Goal: Transaction & Acquisition: Obtain resource

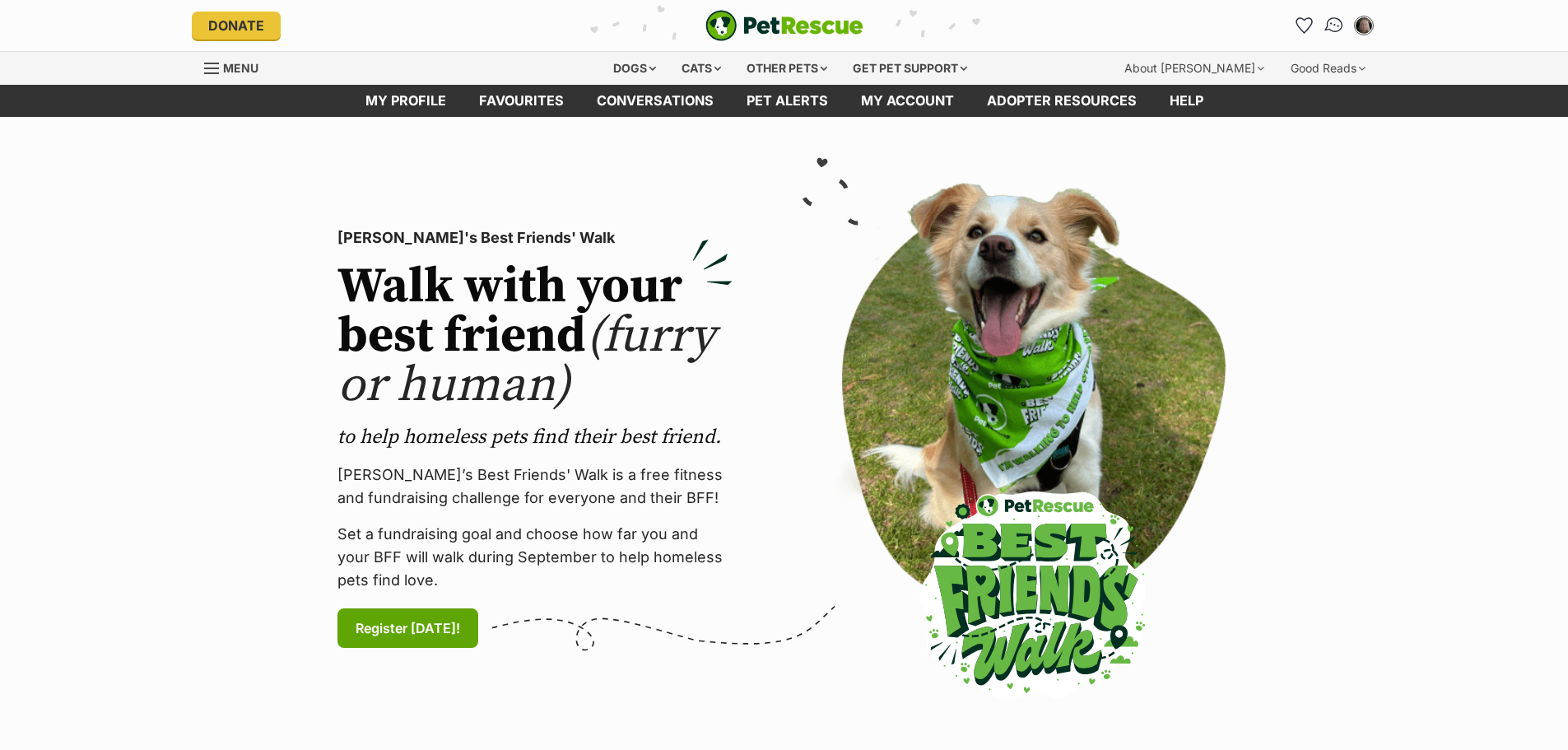
drag, startPoint x: 0, startPoint y: 0, endPoint x: 1334, endPoint y: 23, distance: 1334.2
click at [1334, 23] on img "Conversations" at bounding box center [1334, 25] width 23 height 22
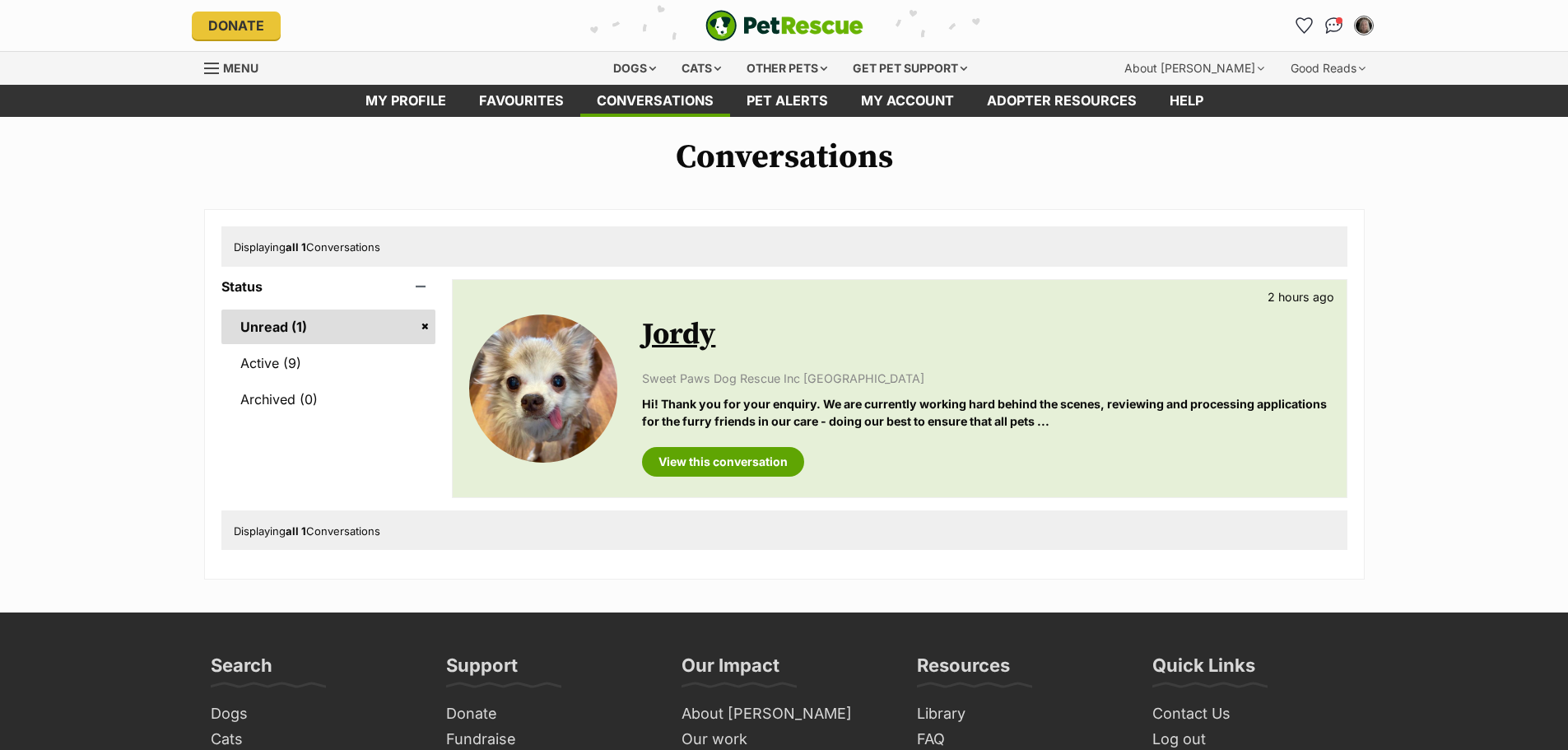
click at [682, 333] on link "Jordy" at bounding box center [678, 334] width 73 height 37
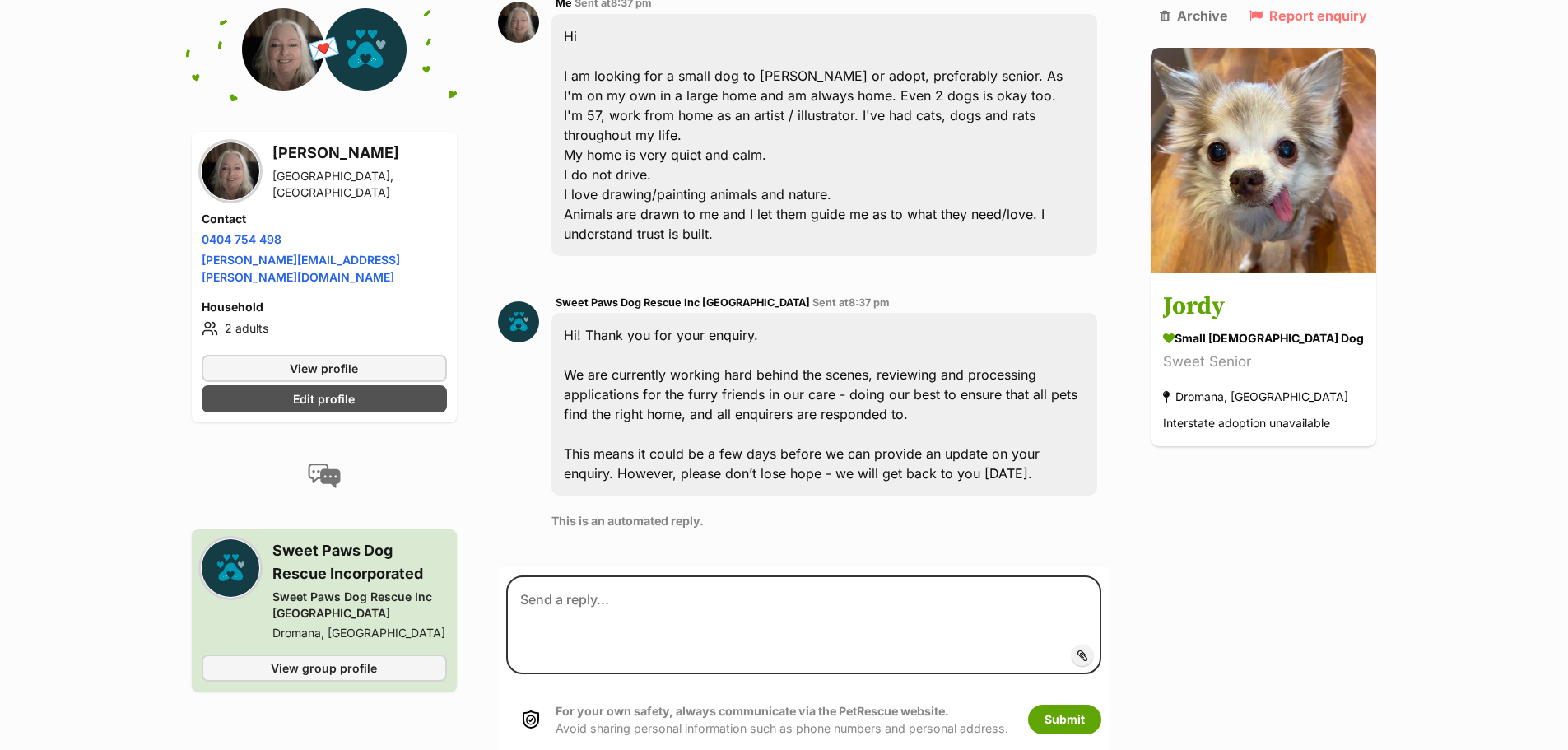
scroll to position [347, 0]
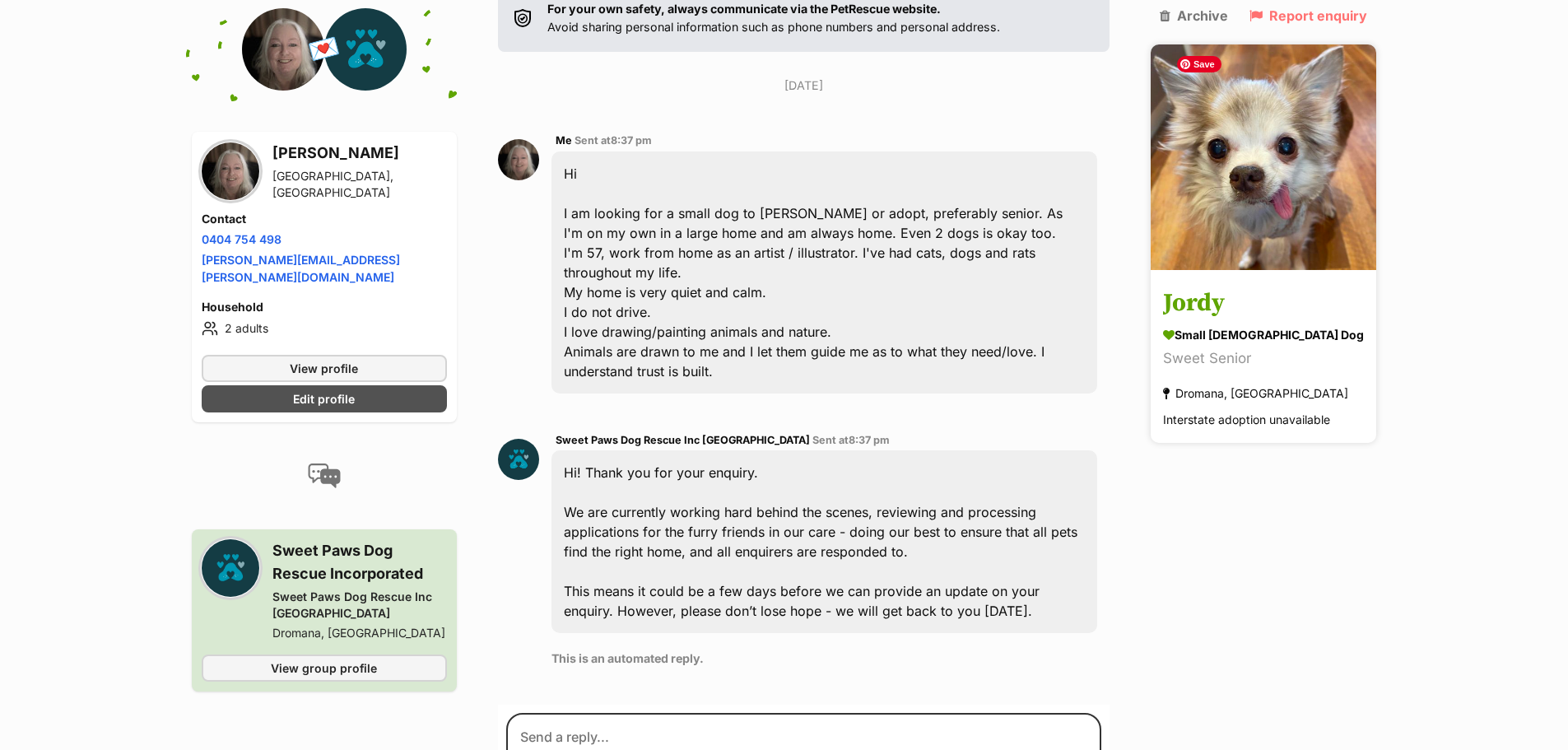
click at [1217, 185] on img at bounding box center [1263, 157] width 225 height 225
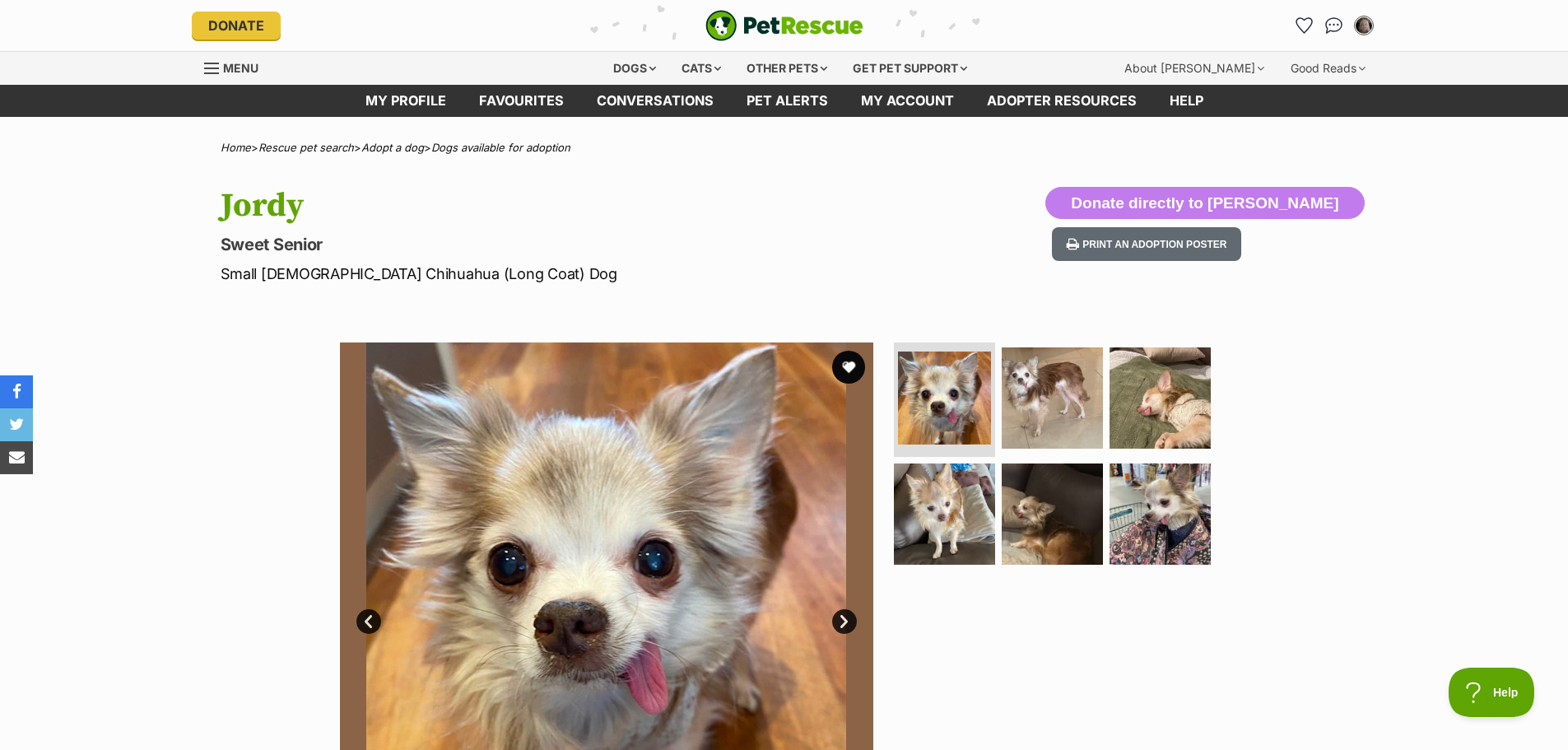
click at [846, 617] on link "Next" at bounding box center [844, 621] width 24 height 24
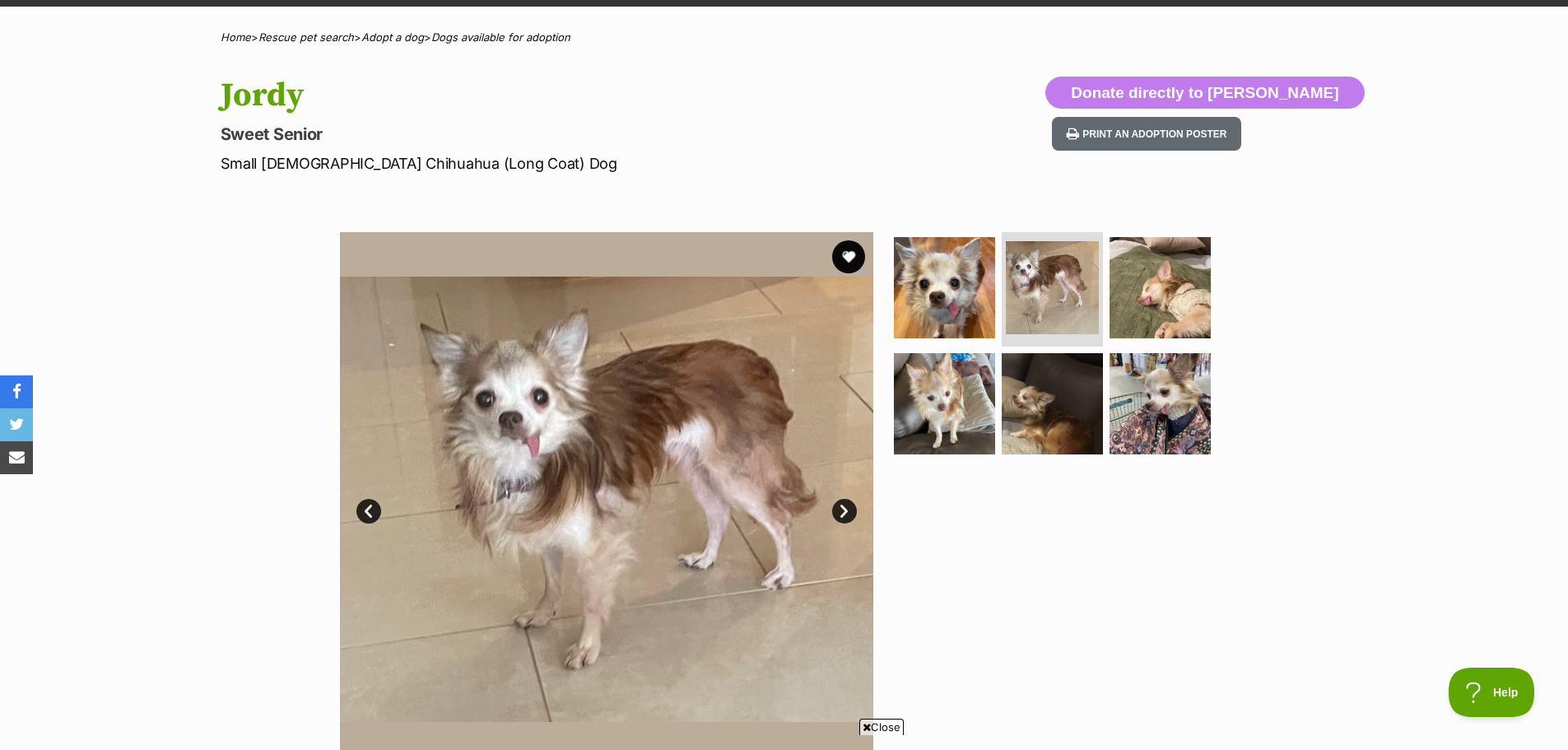
scroll to position [138, 0]
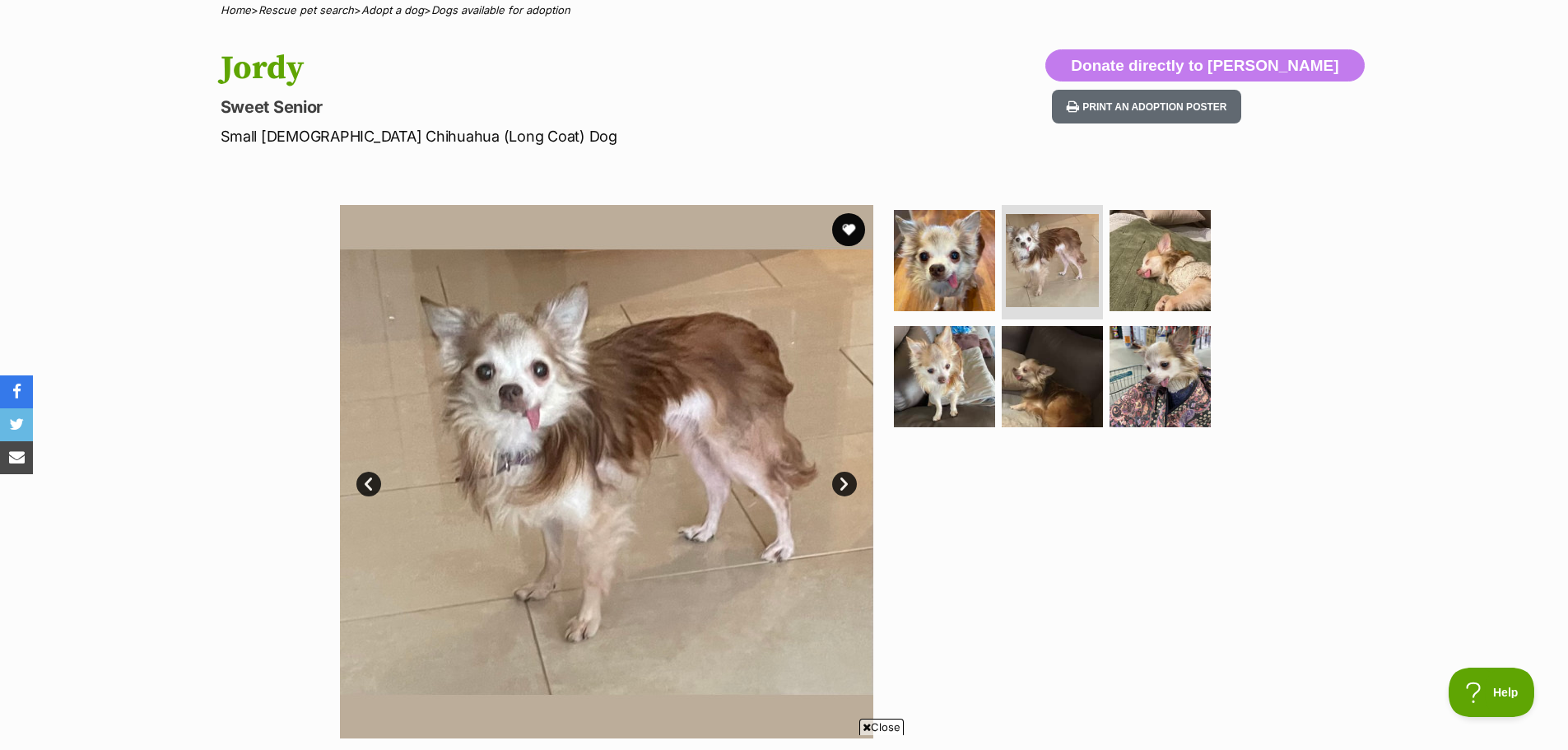
click at [843, 480] on link "Next" at bounding box center [844, 483] width 24 height 24
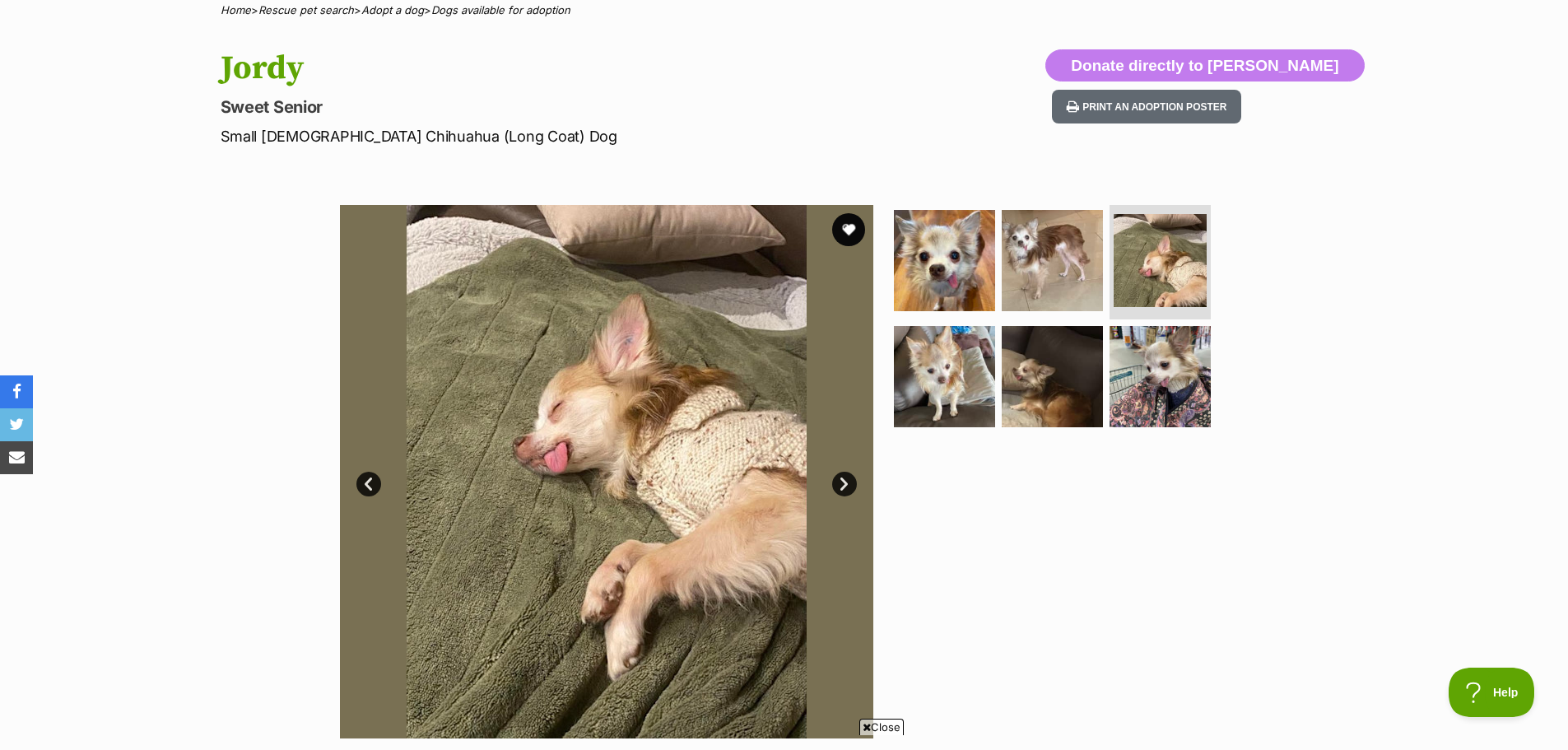
click at [846, 479] on link "Next" at bounding box center [844, 483] width 24 height 24
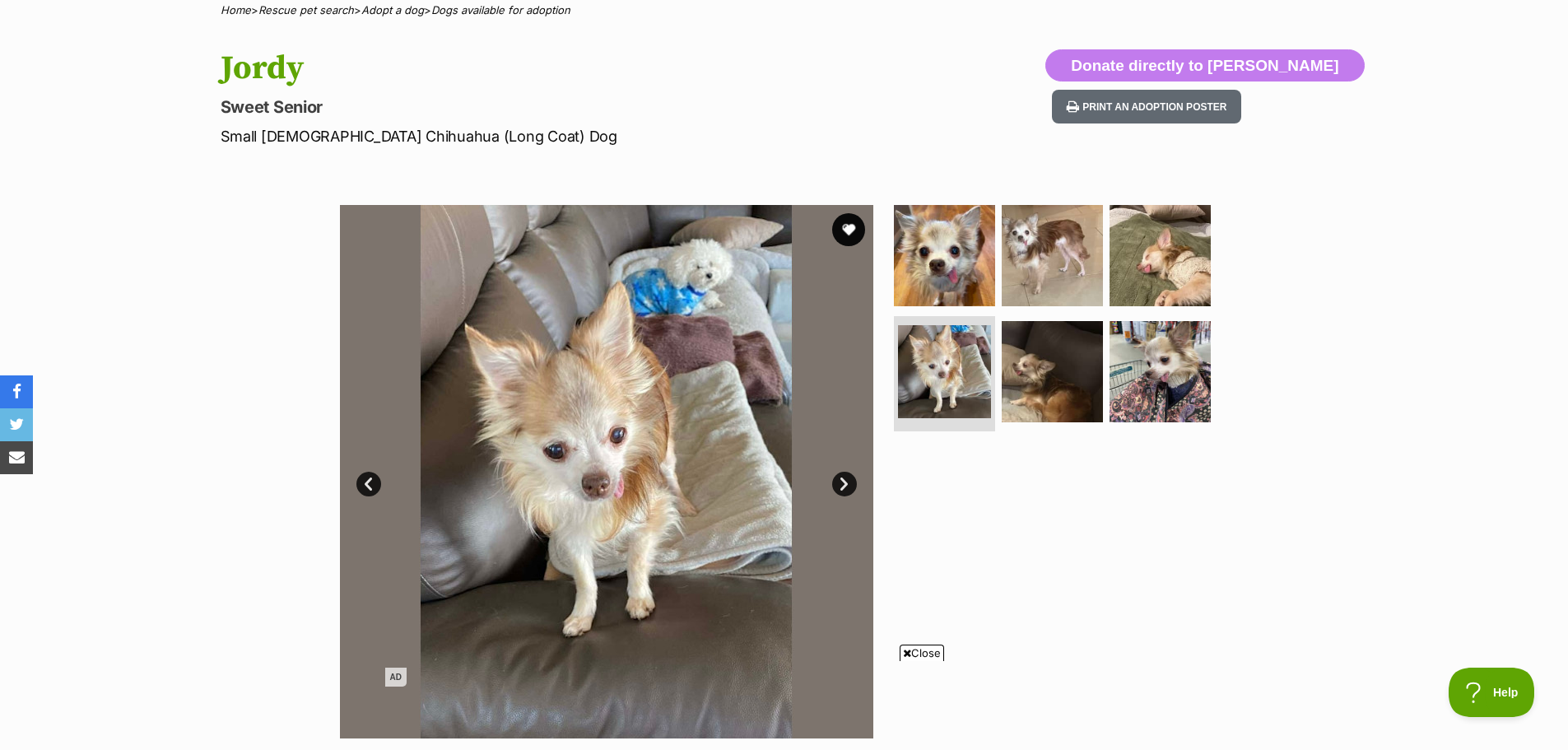
click at [847, 478] on link "Next" at bounding box center [844, 483] width 24 height 24
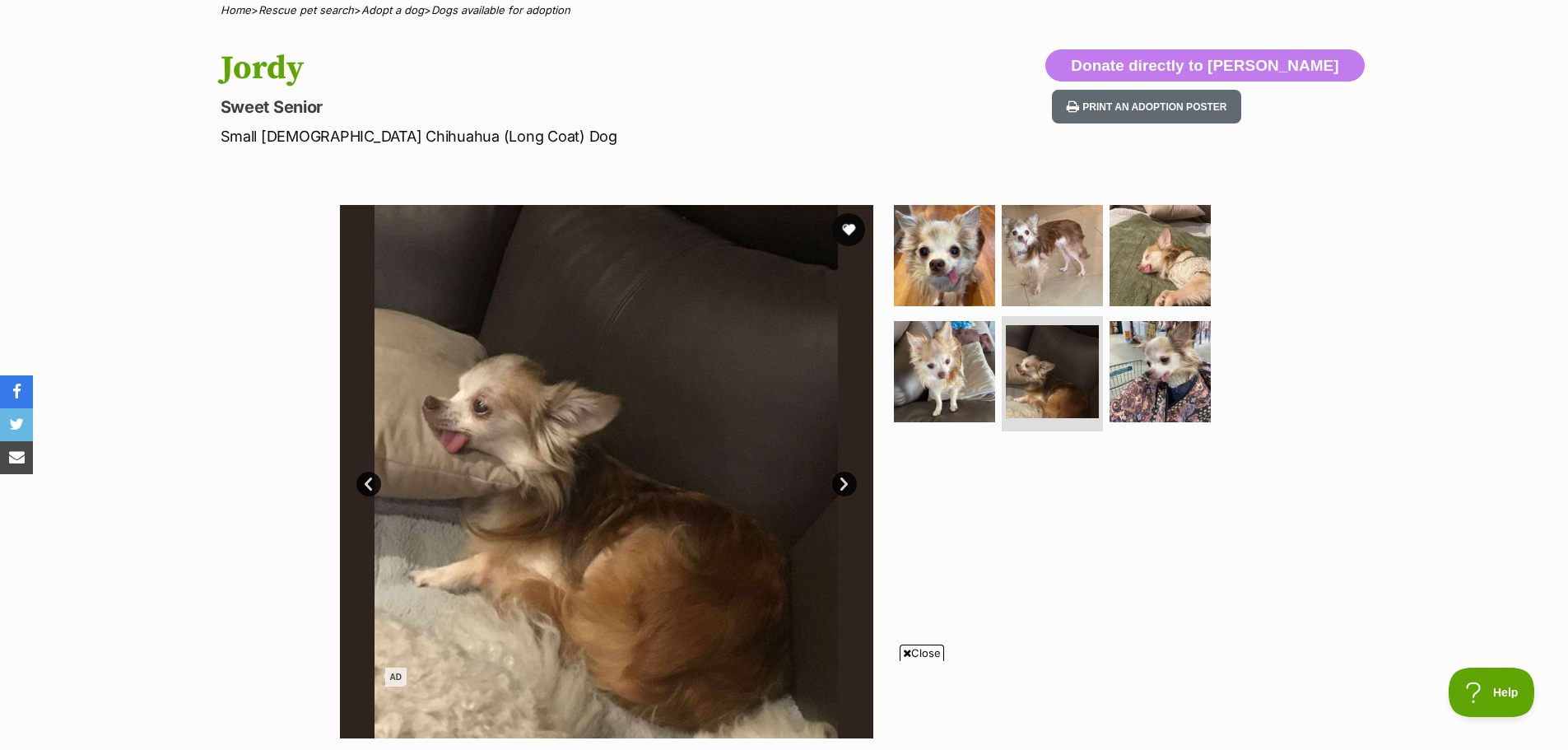
click at [848, 478] on link "Next" at bounding box center [844, 483] width 24 height 24
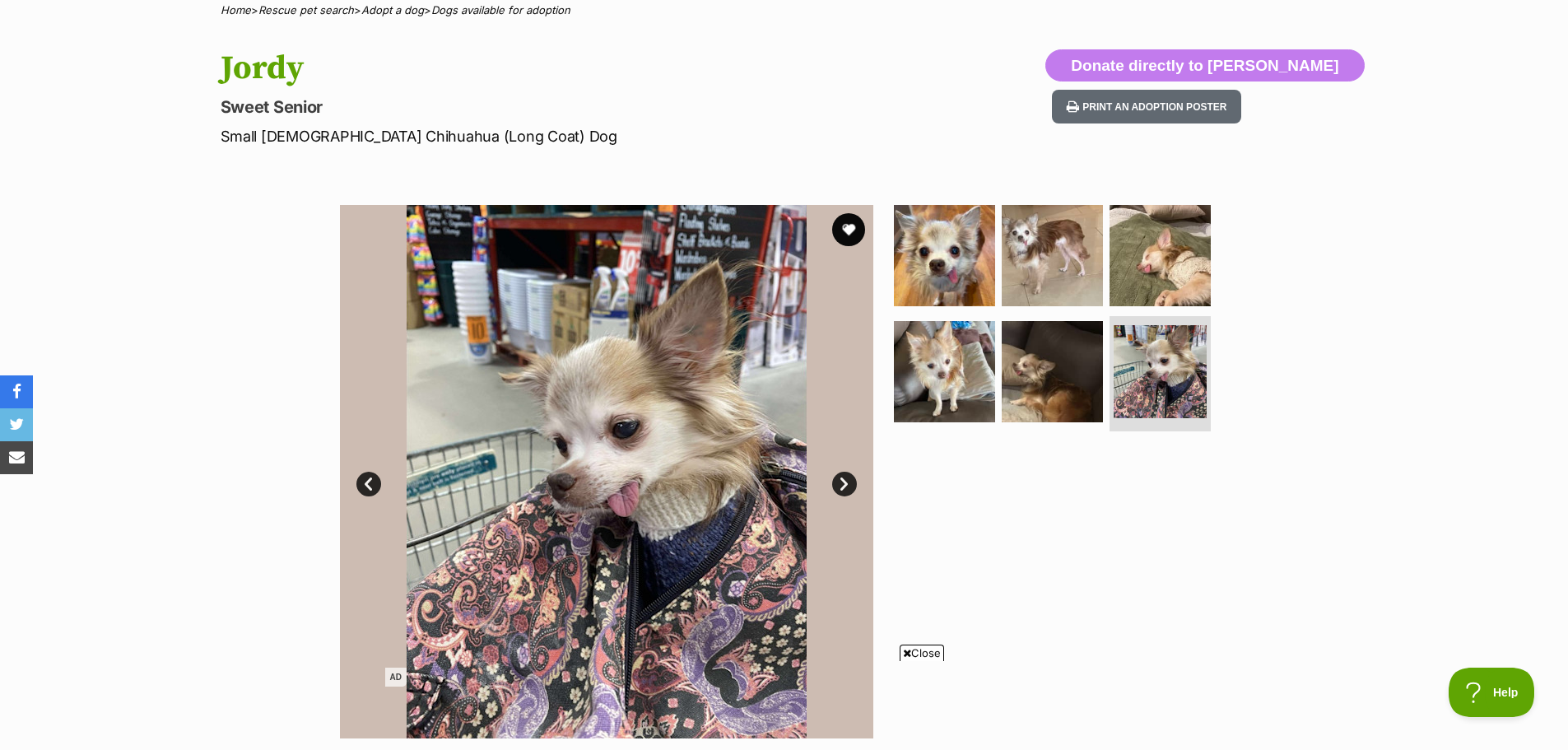
click at [848, 478] on link "Next" at bounding box center [844, 483] width 24 height 24
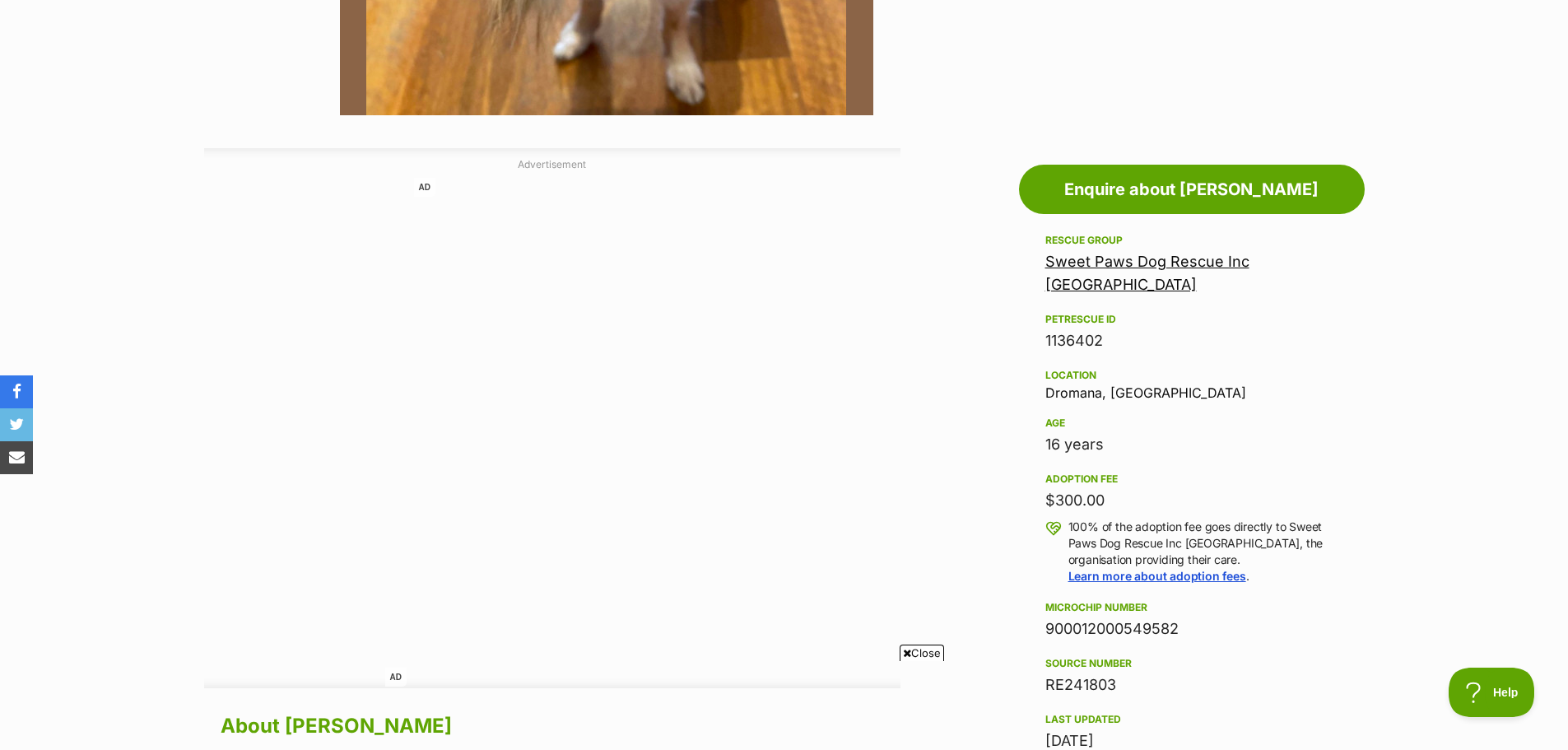
scroll to position [823, 0]
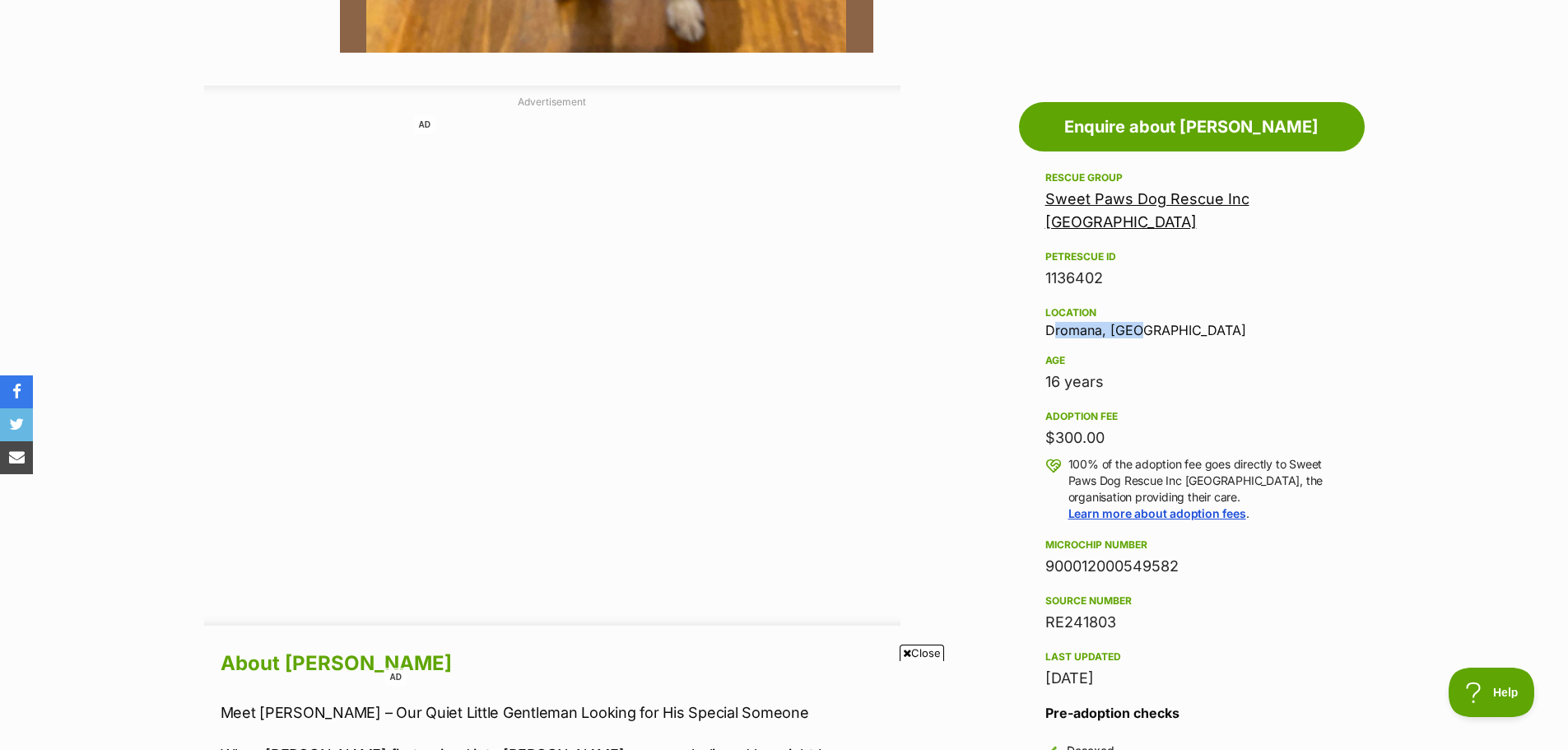
drag, startPoint x: 1126, startPoint y: 304, endPoint x: 1050, endPoint y: 304, distance: 76.0
click at [1047, 304] on div "Location Dromana, VIC" at bounding box center [1191, 320] width 293 height 34
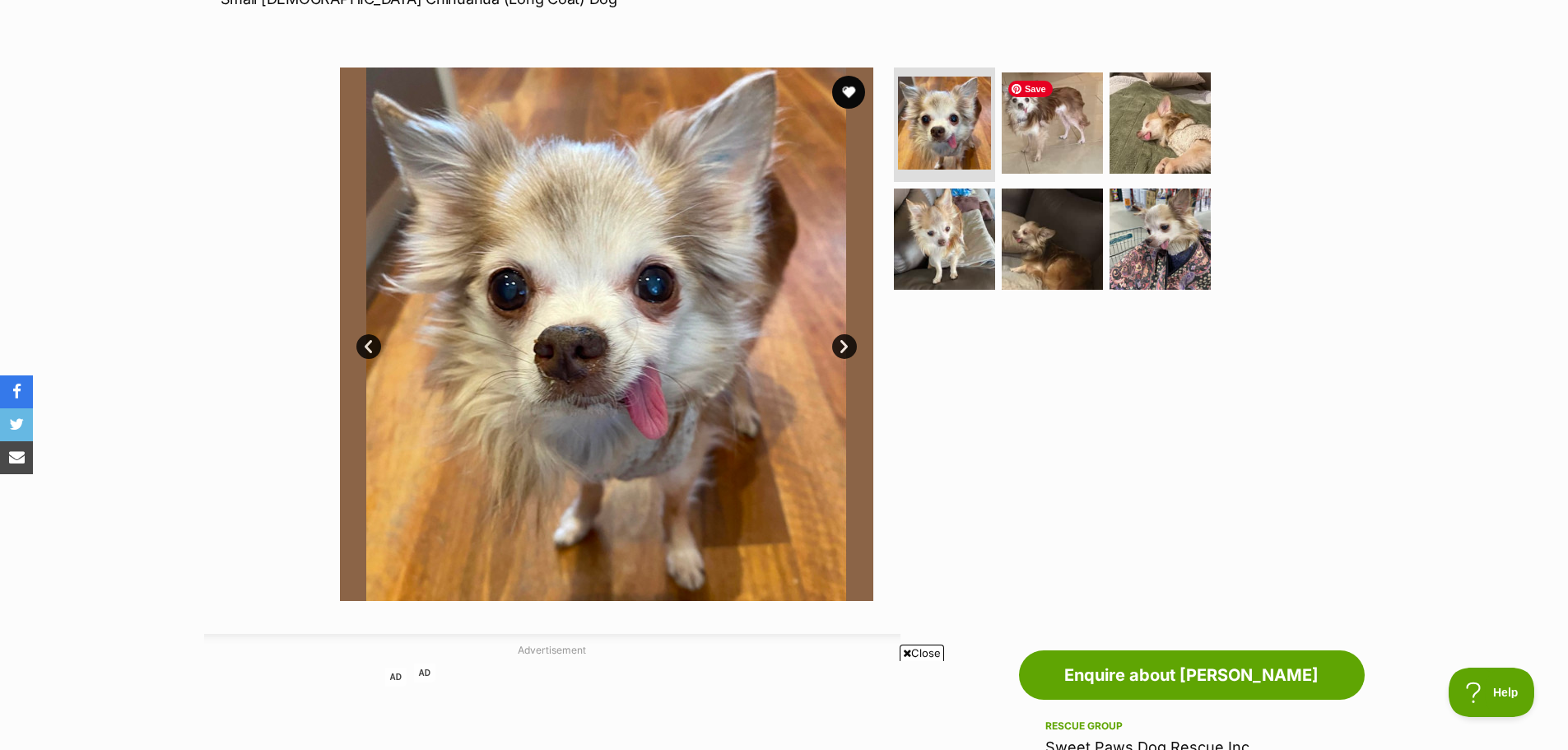
scroll to position [274, 0]
click at [945, 119] on img at bounding box center [944, 123] width 98 height 98
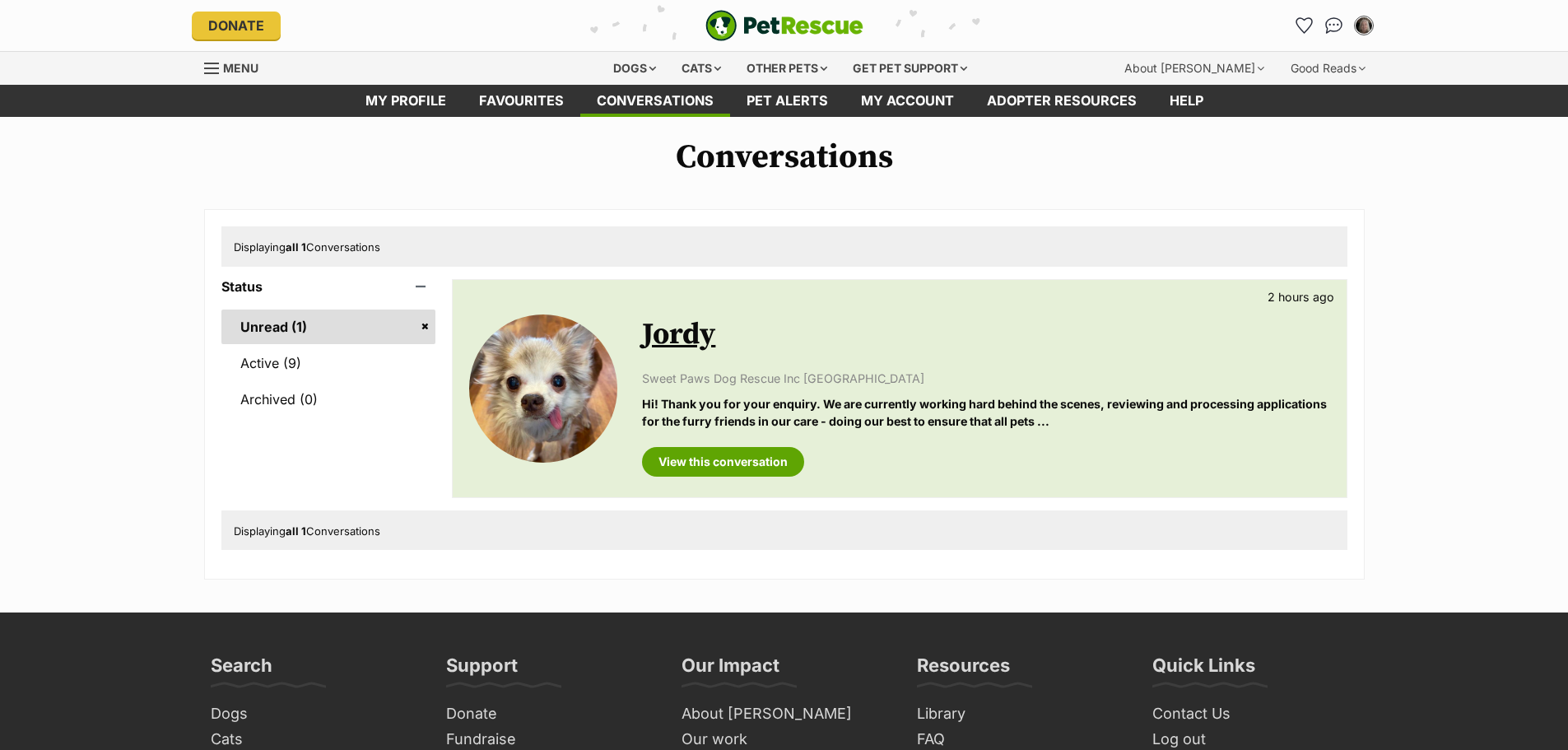
click at [671, 332] on link "Jordy" at bounding box center [678, 334] width 73 height 37
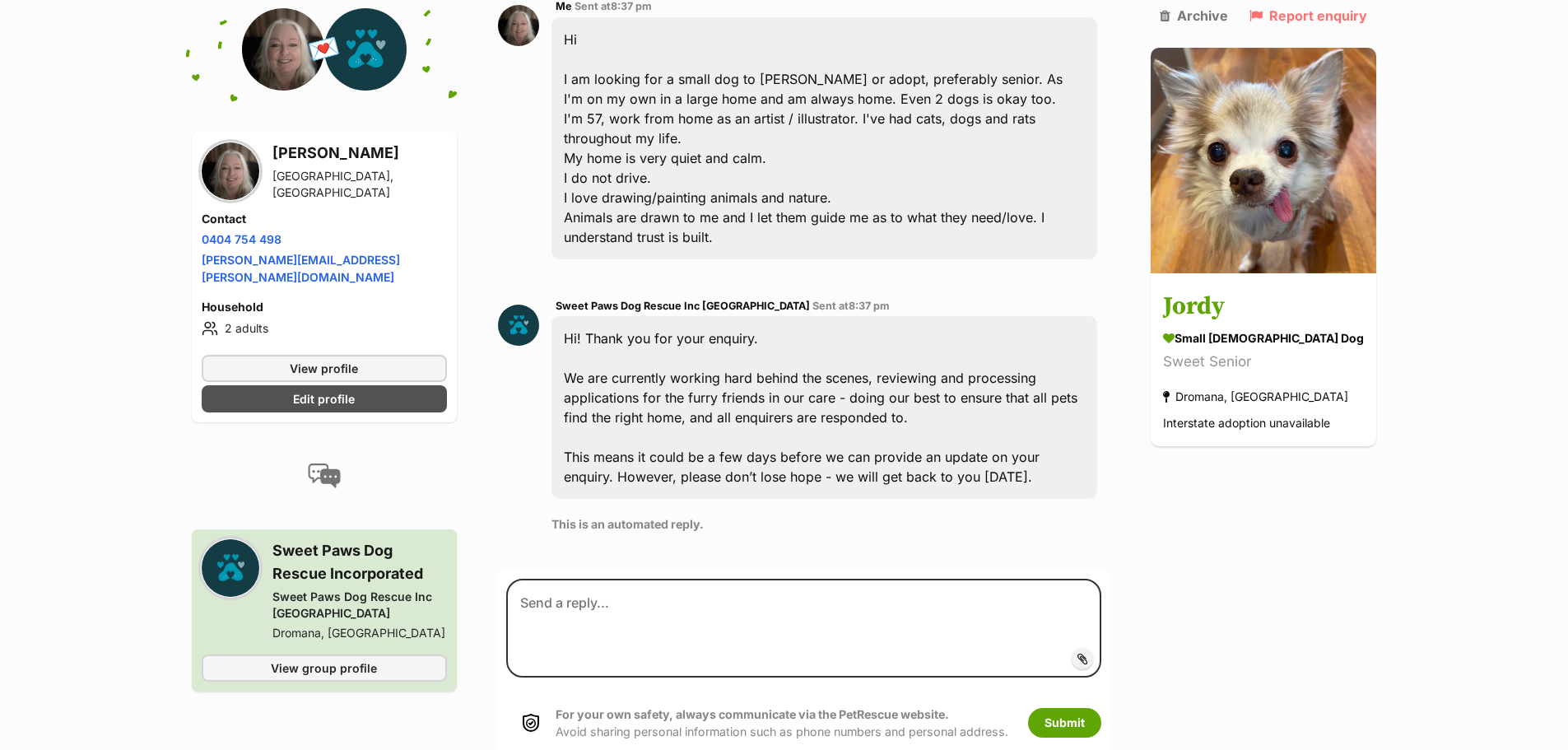
scroll to position [484, 0]
click at [309, 589] on div "Sweet Paws Dog Rescue Inc Australia" at bounding box center [360, 605] width 175 height 33
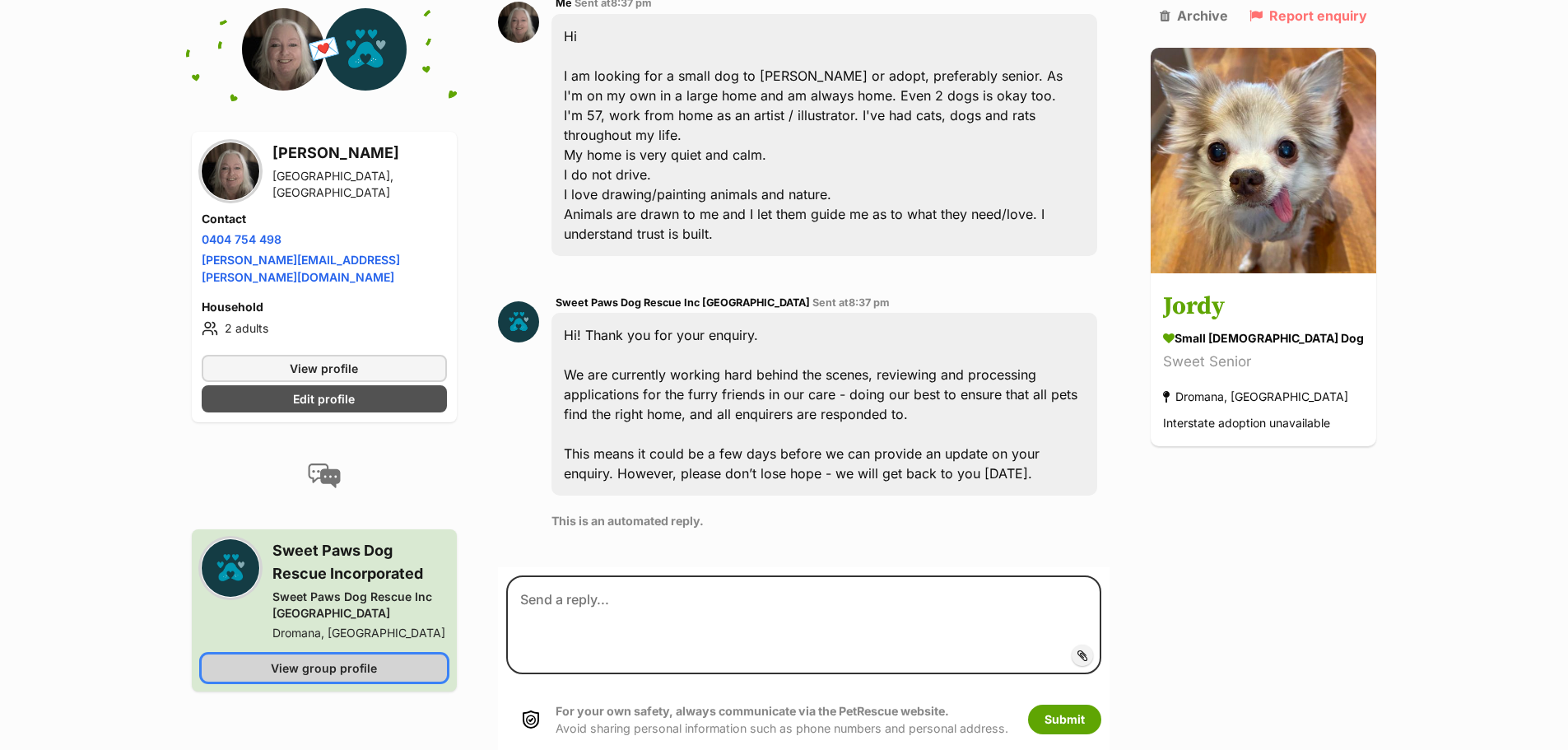
click at [366, 660] on span "View group profile" at bounding box center [324, 668] width 106 height 17
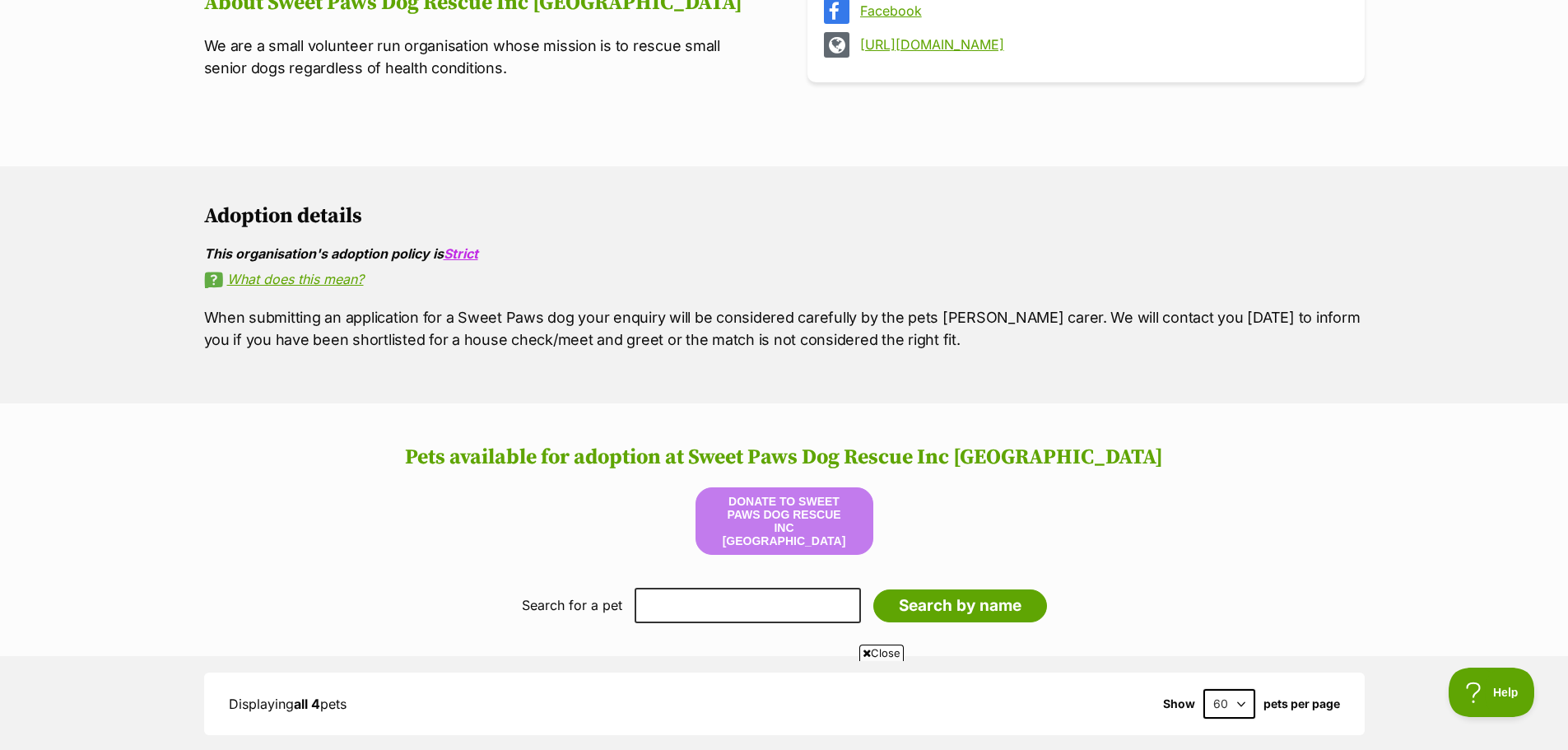
scroll to position [1235, 0]
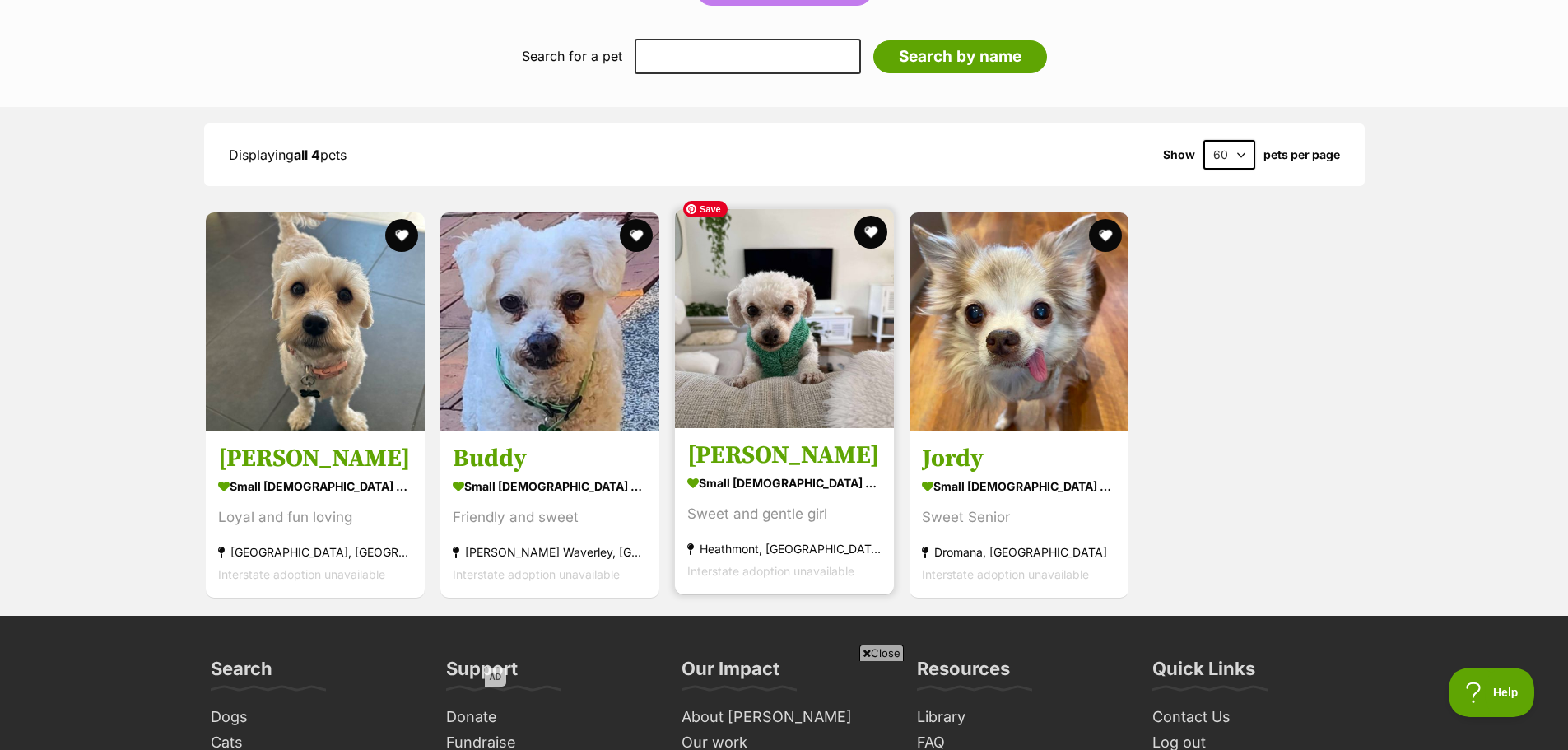
click at [771, 354] on img at bounding box center [784, 318] width 219 height 219
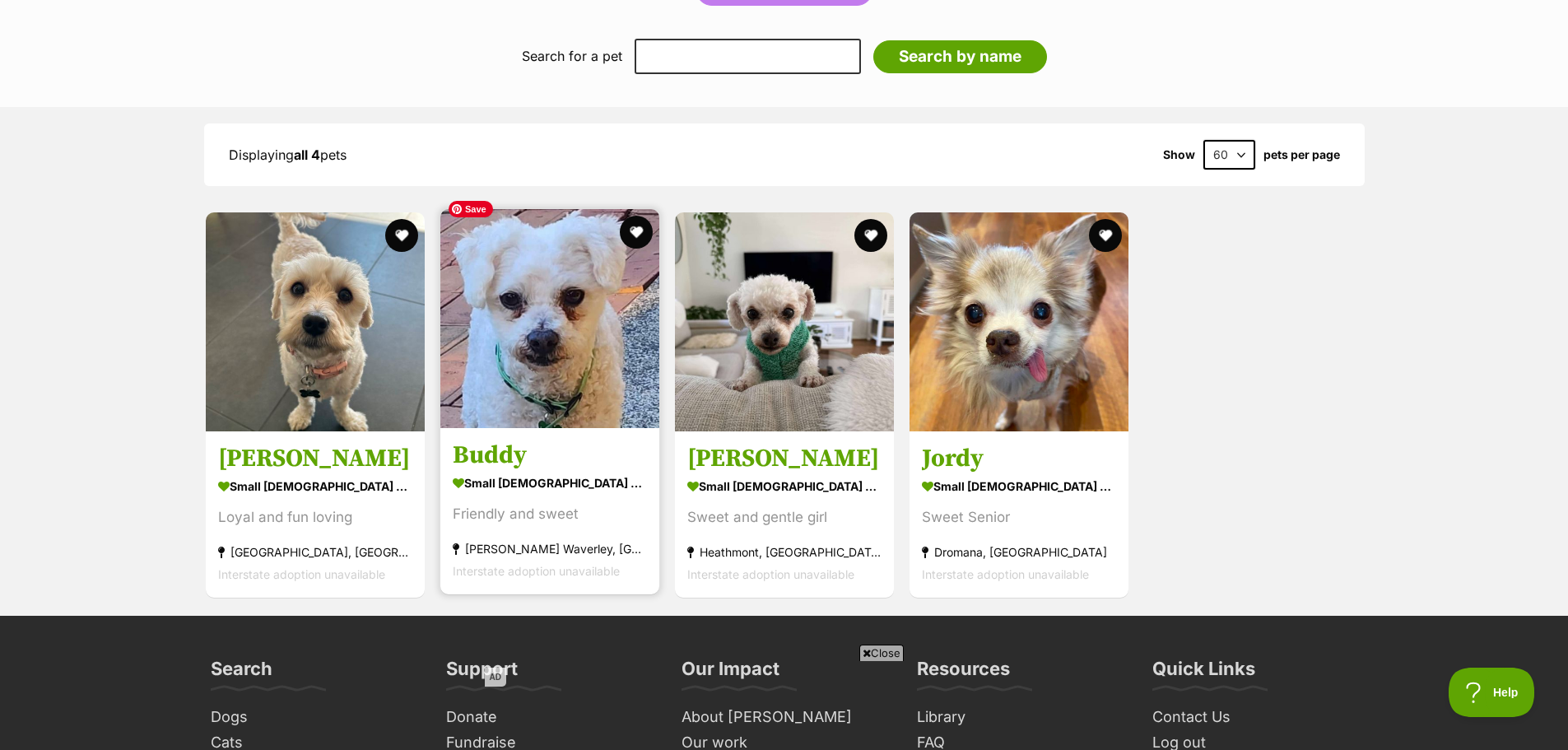
click at [579, 302] on img at bounding box center [550, 318] width 219 height 219
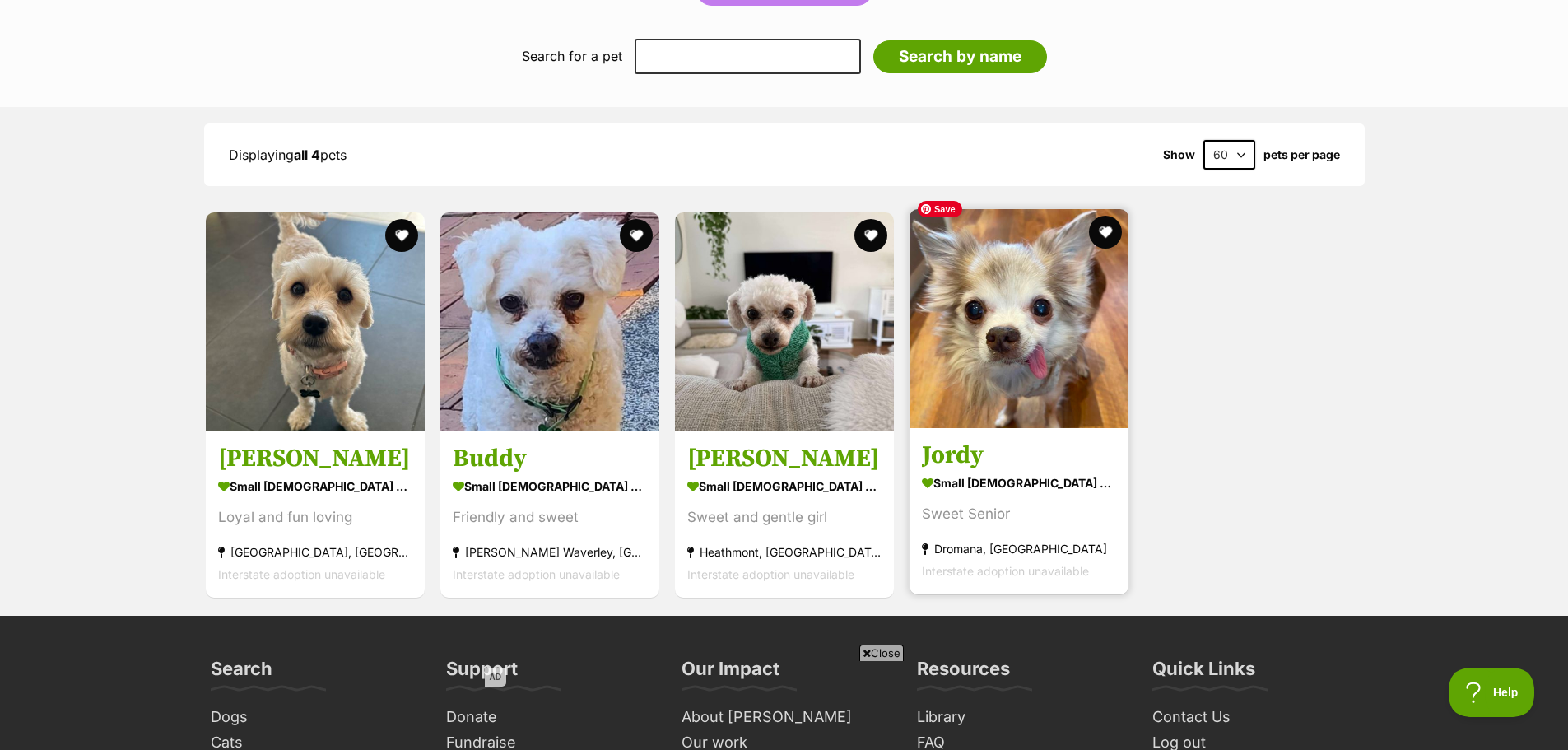
click at [1015, 317] on img at bounding box center [1018, 318] width 219 height 219
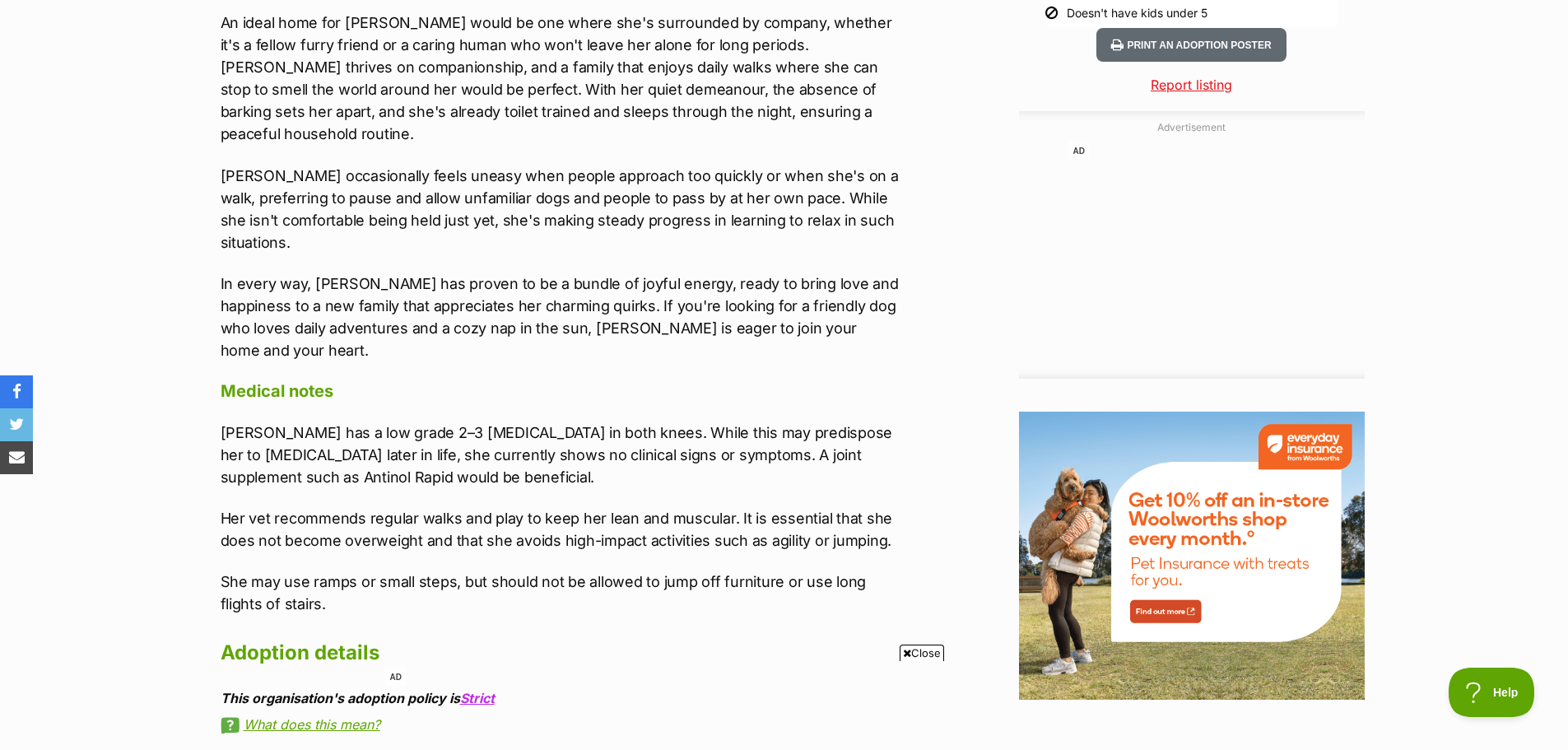
scroll to position [1784, 0]
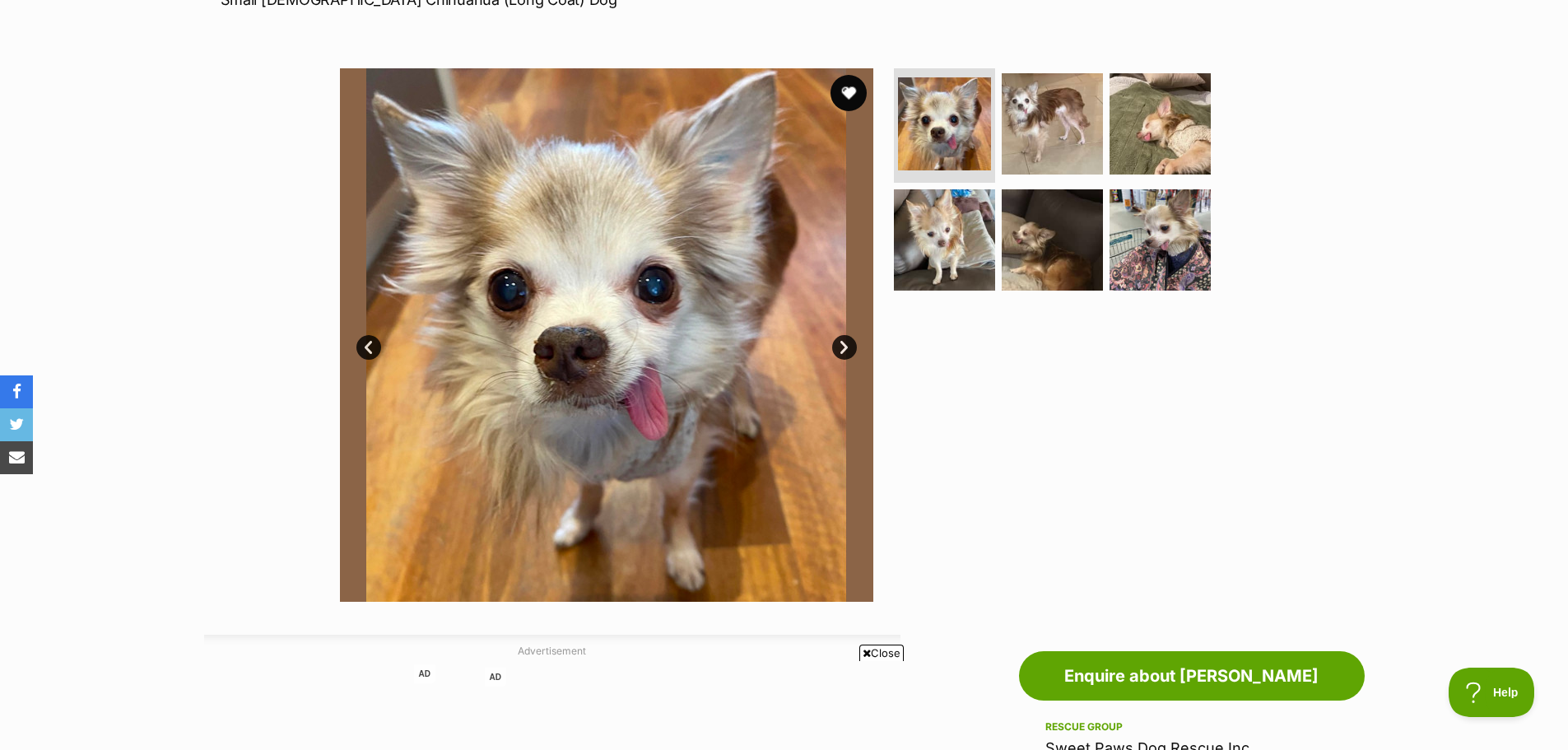
click at [843, 91] on button "favourite" at bounding box center [849, 93] width 36 height 36
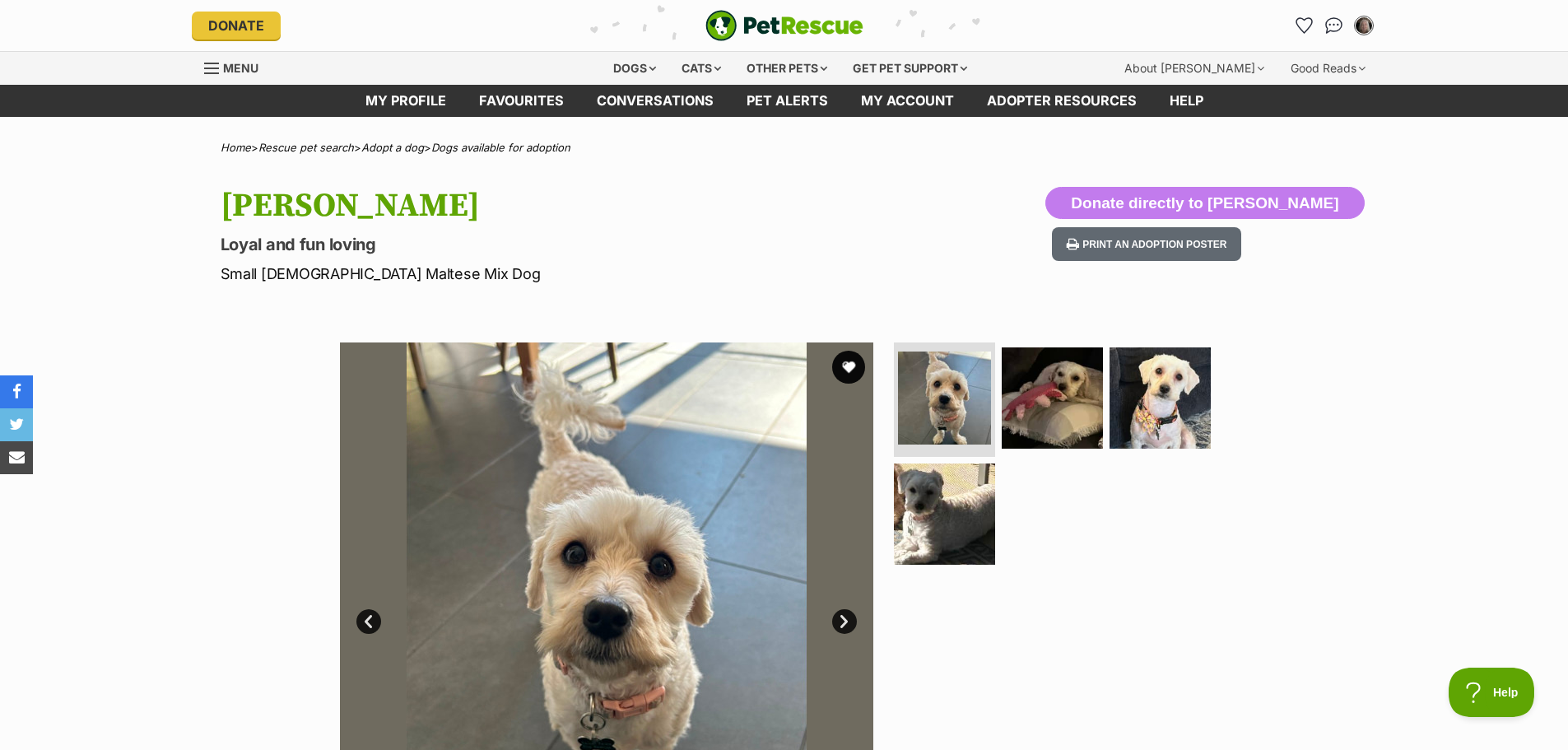
click at [842, 619] on link "Next" at bounding box center [844, 621] width 24 height 24
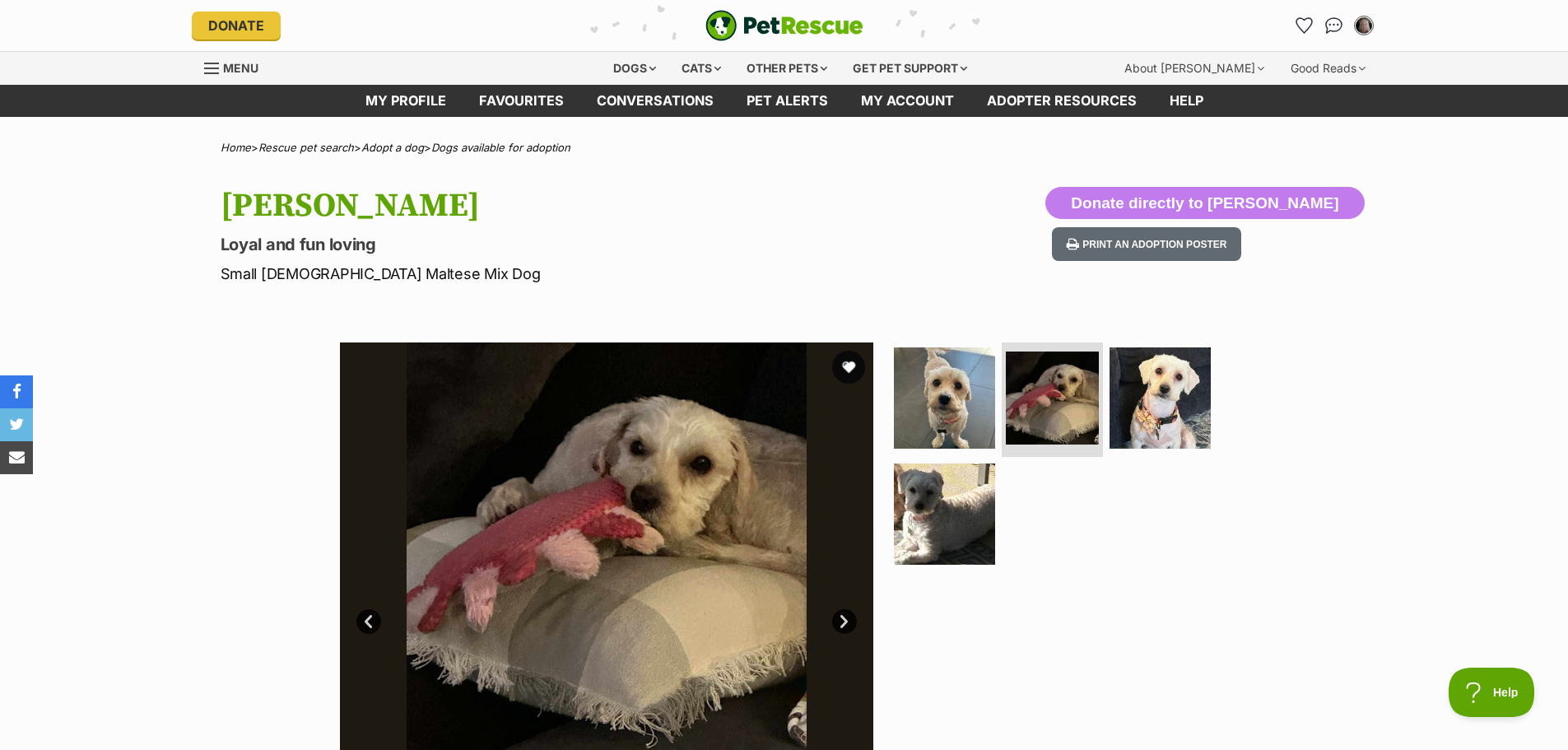
click at [842, 619] on link "Next" at bounding box center [844, 621] width 24 height 24
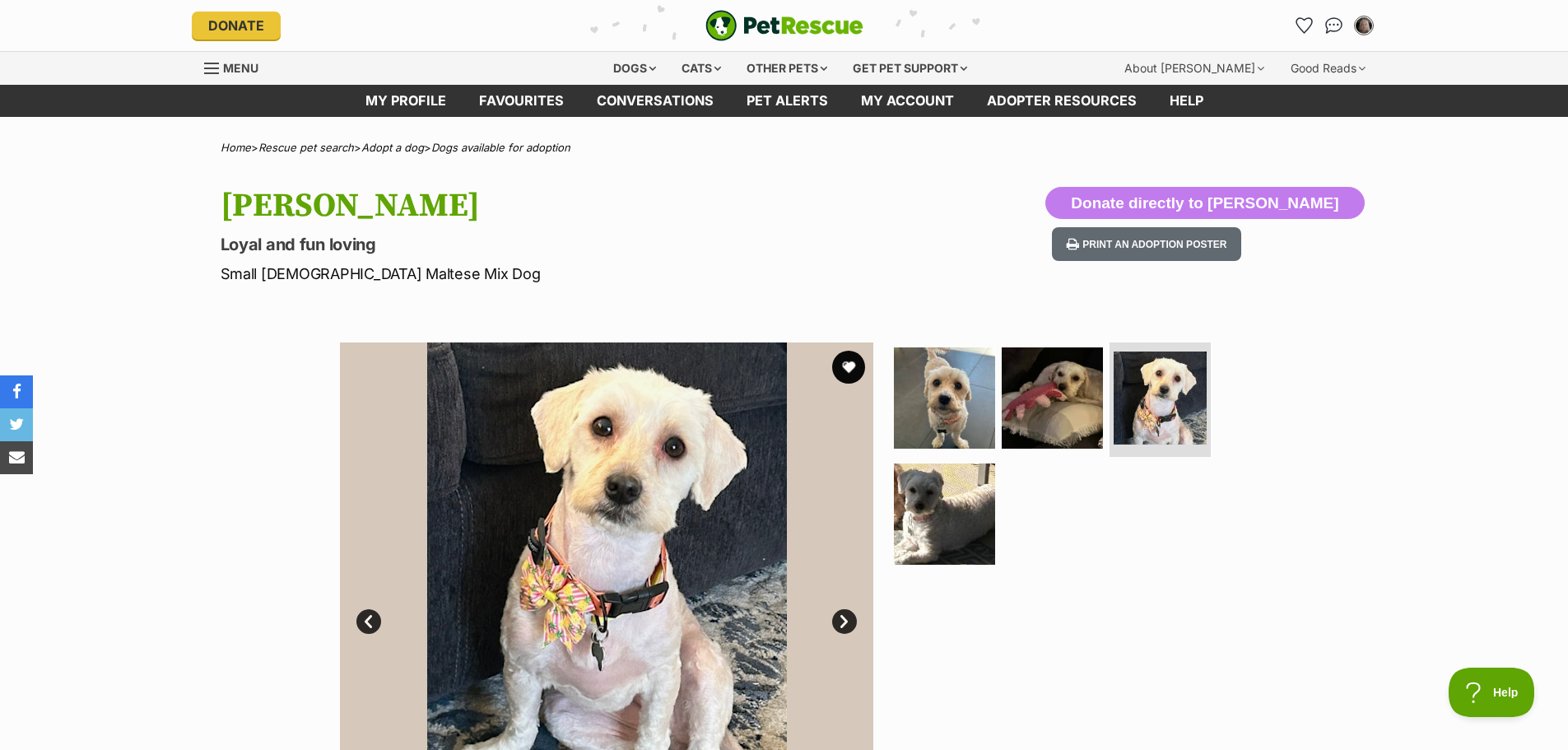
click at [842, 619] on link "Next" at bounding box center [844, 621] width 24 height 24
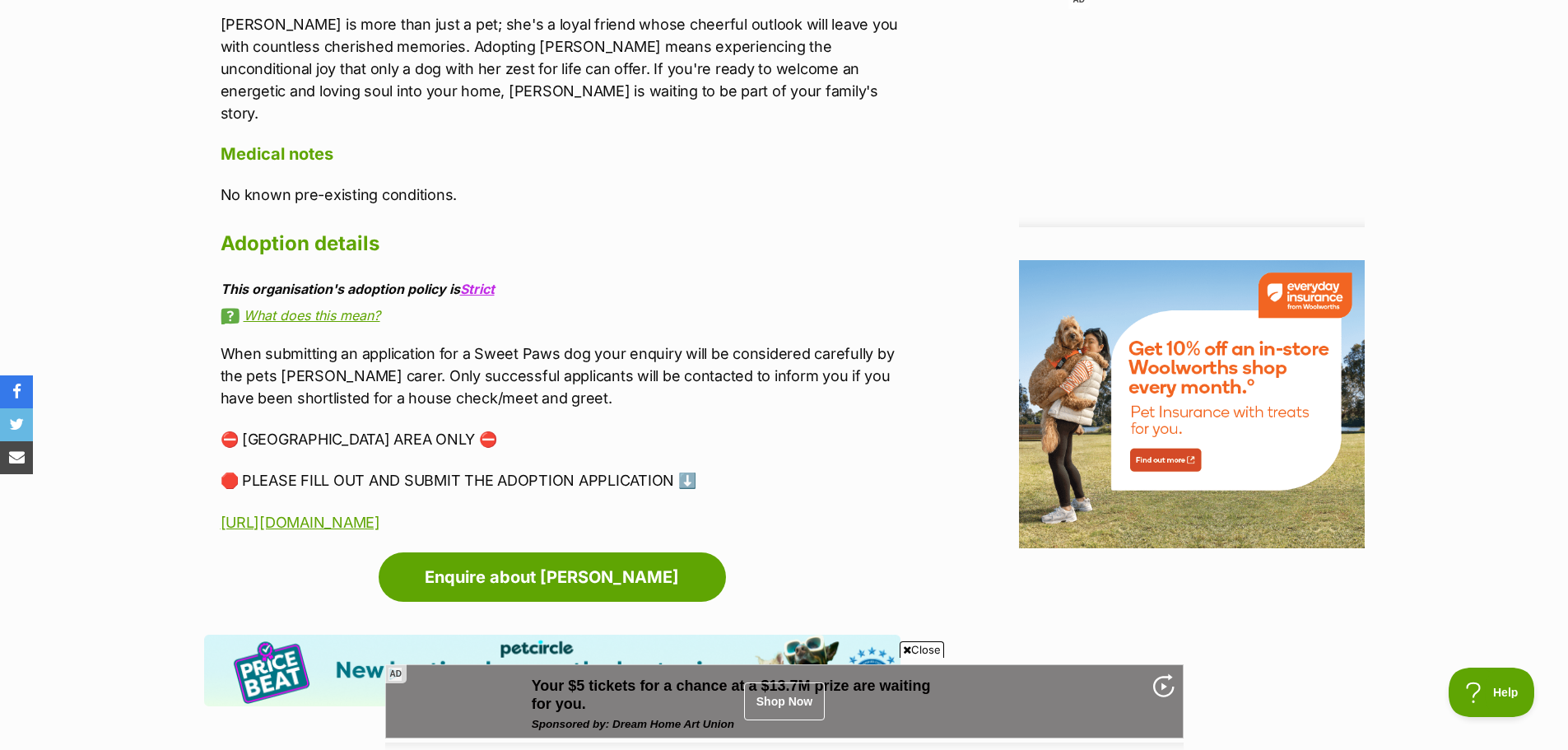
scroll to position [1921, 0]
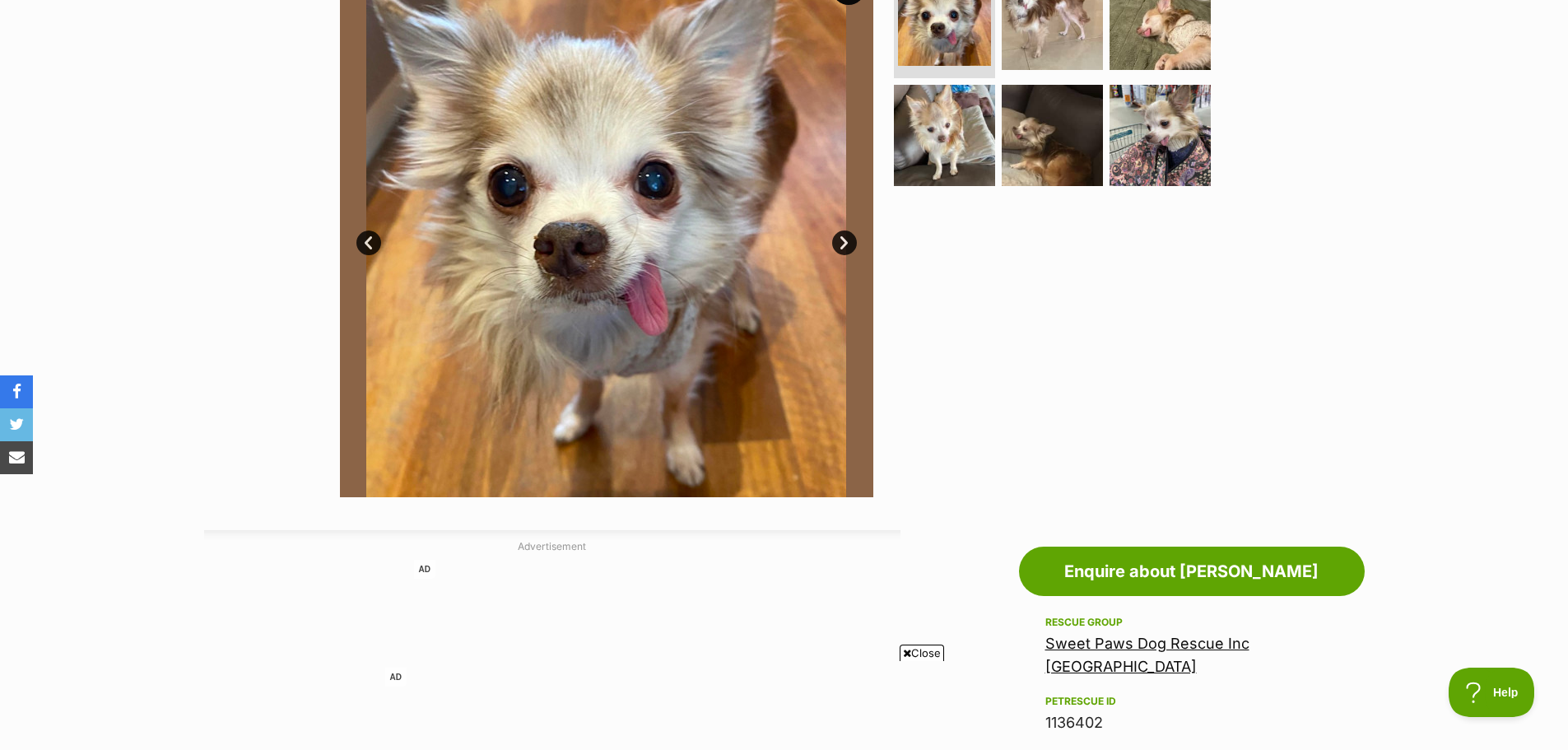
scroll to position [266, 0]
